Goal: Check status: Check status

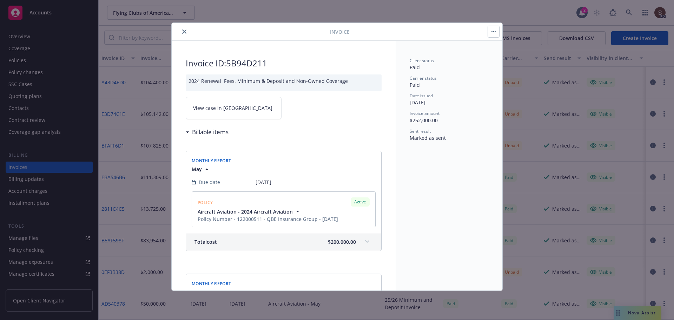
click at [184, 34] on button "close" at bounding box center [184, 31] width 8 height 8
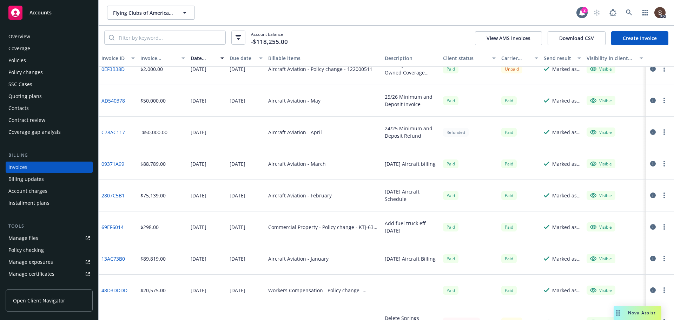
scroll to position [175, 0]
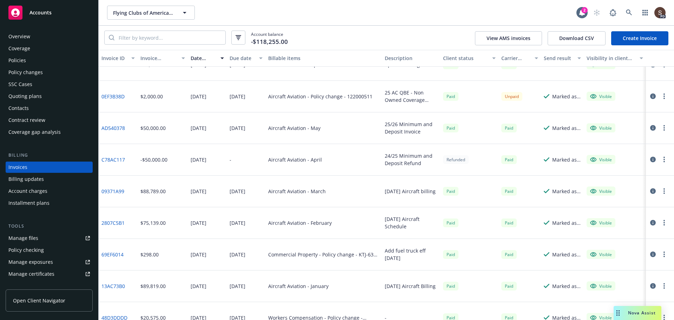
click at [455, 161] on div "Refunded" at bounding box center [456, 159] width 26 height 9
click at [650, 158] on icon "button" at bounding box center [653, 159] width 6 height 6
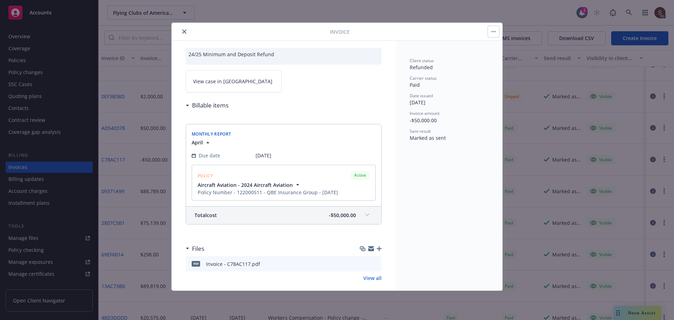
scroll to position [35, 0]
